Goal: Task Accomplishment & Management: Use online tool/utility

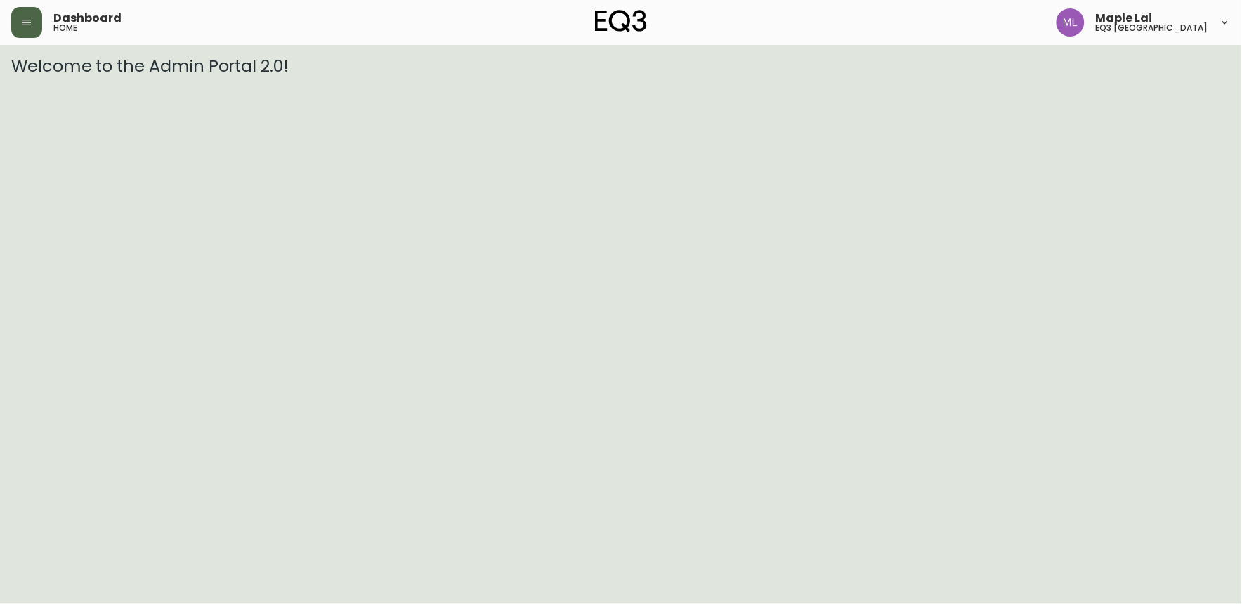
click at [34, 25] on button "button" at bounding box center [26, 22] width 31 height 31
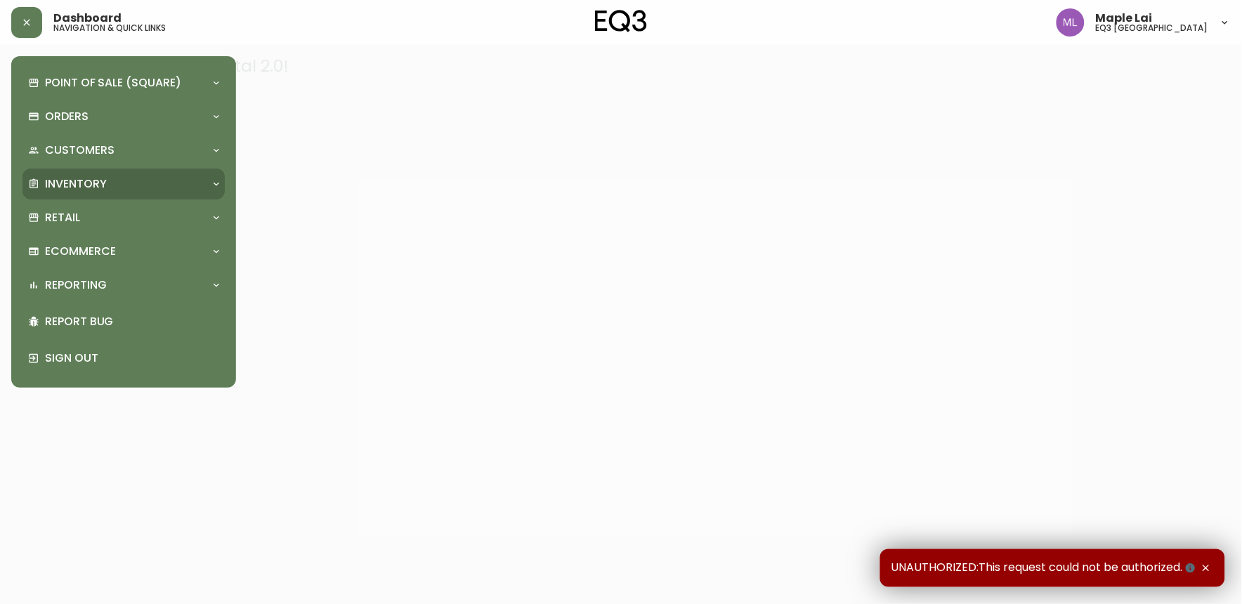
click at [117, 178] on div "Inventory" at bounding box center [116, 183] width 177 height 15
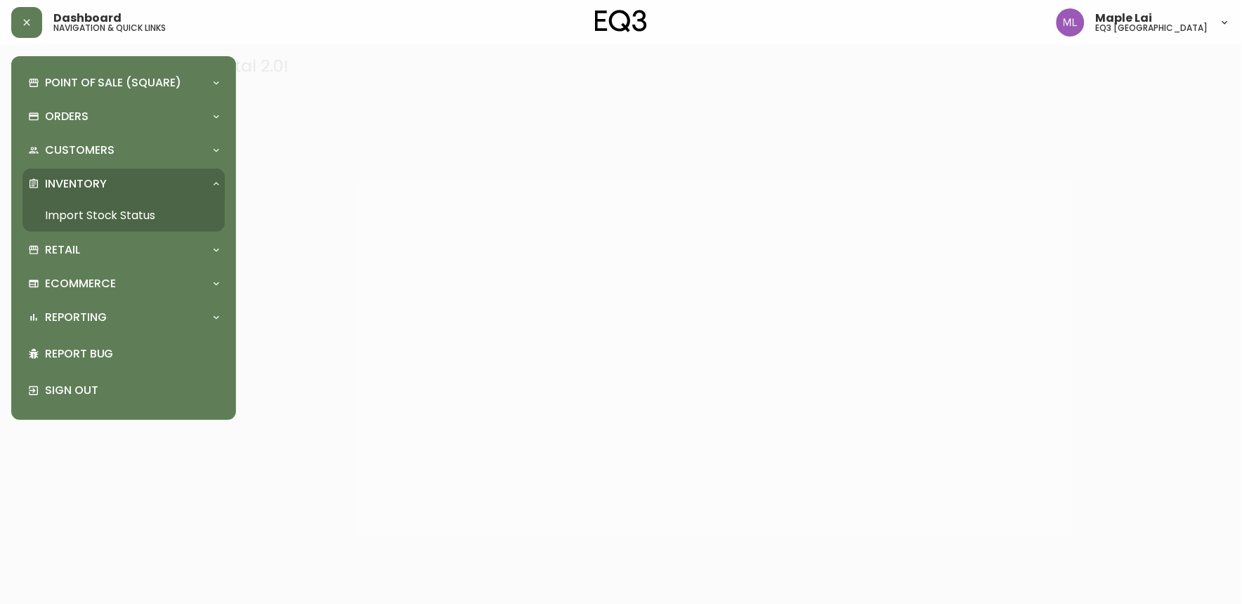
click at [128, 207] on link "Import Stock Status" at bounding box center [123, 215] width 202 height 32
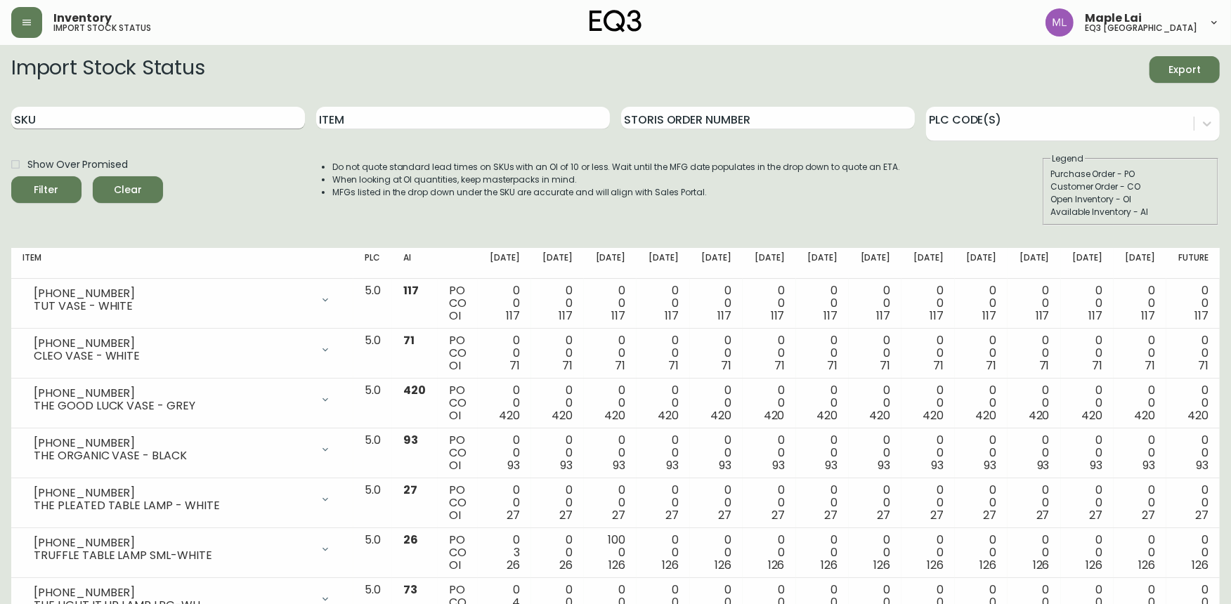
click at [209, 122] on input "SKU" at bounding box center [158, 118] width 294 height 22
paste input "3180-116-0"
type input "3180-116-0"
click at [11, 176] on button "Filter" at bounding box center [46, 189] width 70 height 27
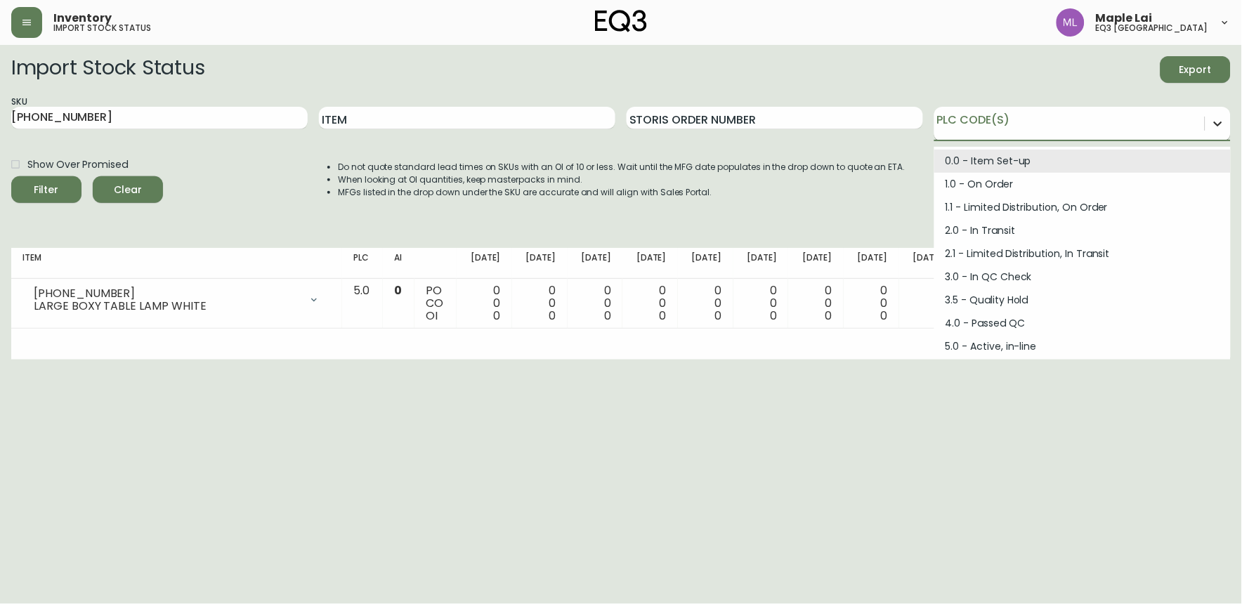
click at [1211, 117] on icon at bounding box center [1218, 124] width 14 height 14
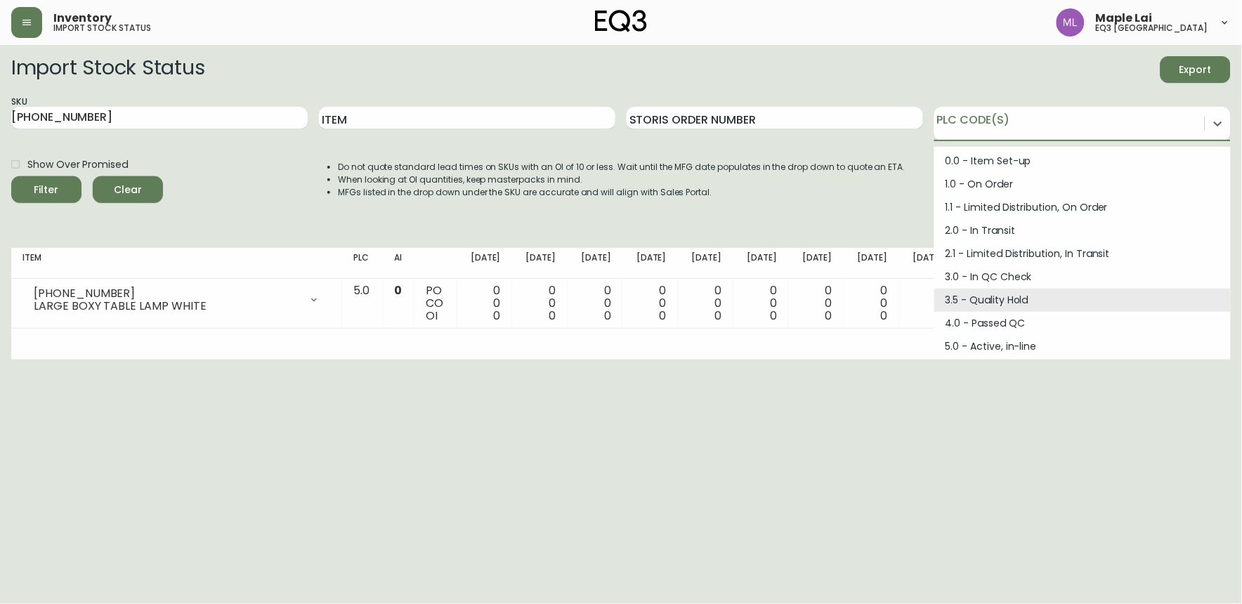
click at [850, 360] on html "Inventory import stock status Maple Lai eq3 vancouver Import Stock Status Expor…" at bounding box center [621, 180] width 1242 height 360
